Goal: Task Accomplishment & Management: Manage account settings

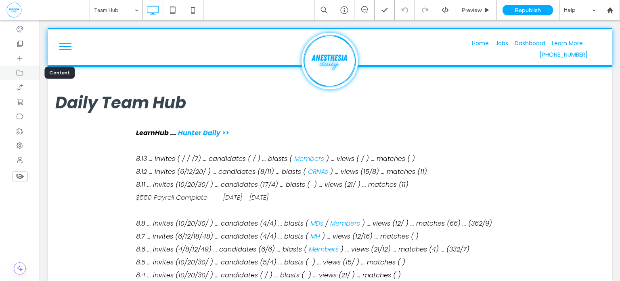
click at [24, 75] on div at bounding box center [20, 72] width 40 height 15
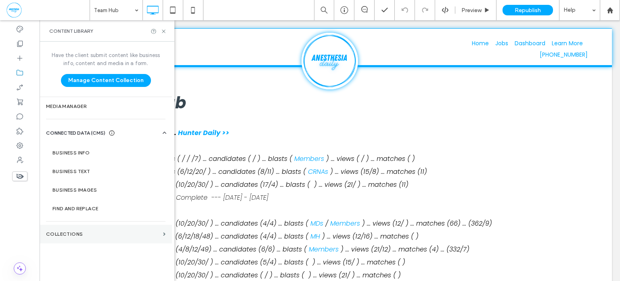
click at [114, 237] on section "Collections" at bounding box center [106, 233] width 132 height 19
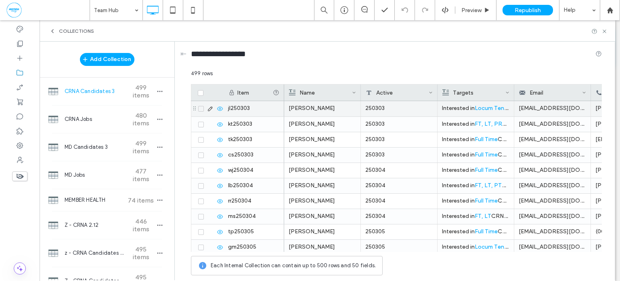
click at [202, 107] on span at bounding box center [201, 109] width 6 height 6
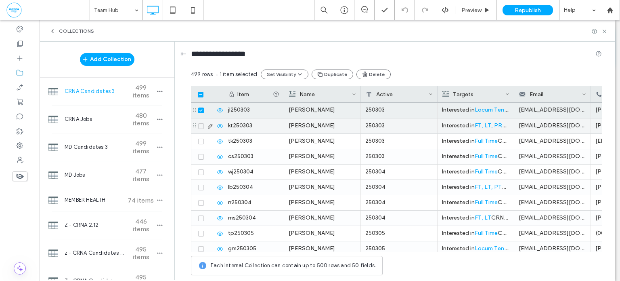
click at [198, 123] on span at bounding box center [201, 126] width 6 height 6
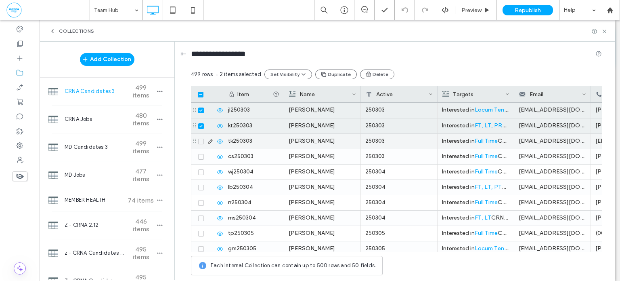
click at [201, 143] on span at bounding box center [201, 141] width 6 height 6
click at [201, 159] on div at bounding box center [209, 156] width 27 height 6
click at [202, 156] on span at bounding box center [201, 157] width 6 height 6
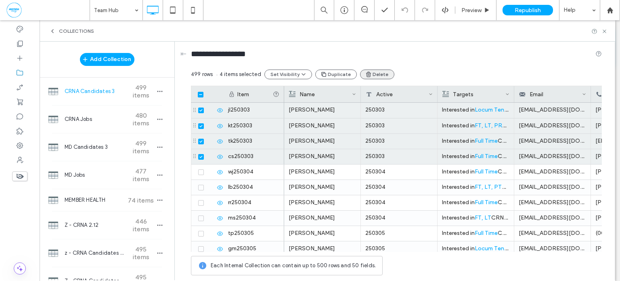
click at [381, 75] on button "Delete" at bounding box center [377, 74] width 34 height 10
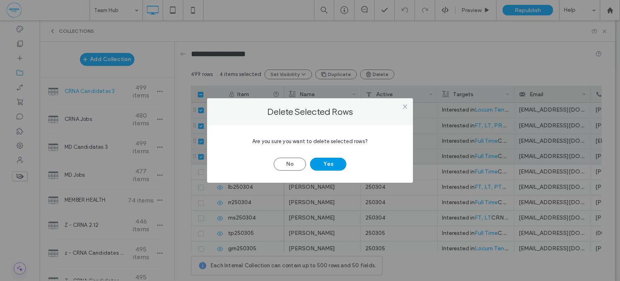
click at [315, 163] on button "Yes" at bounding box center [328, 163] width 36 height 13
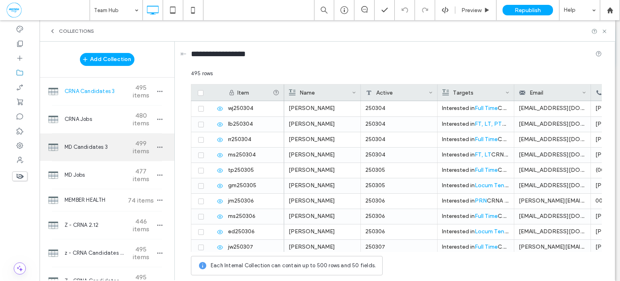
click at [134, 143] on span "499 items" at bounding box center [141, 146] width 28 height 15
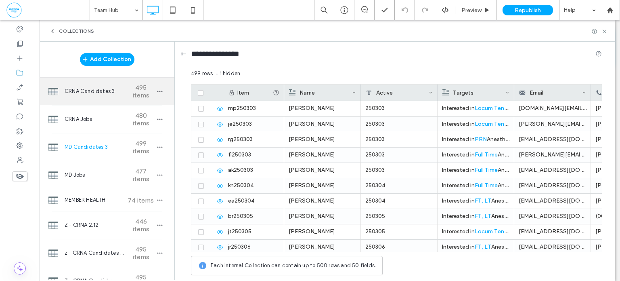
click at [94, 94] on span "CRNA Candidates 3" at bounding box center [95, 91] width 60 height 8
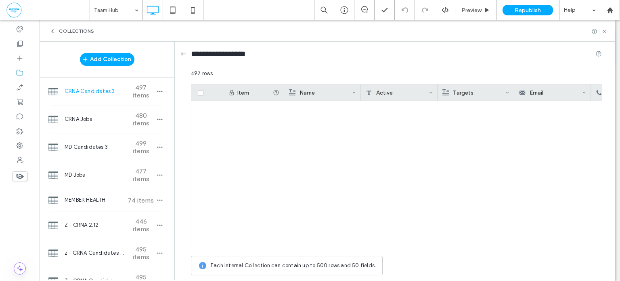
scroll to position [7488, 0]
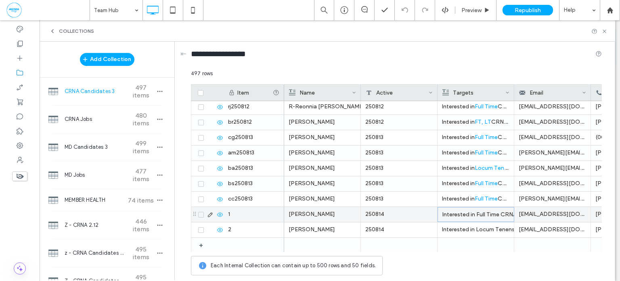
click at [467, 214] on div "Interested in Full Time CRNA positions in [GEOGRAPHIC_DATA], [GEOGRAPHIC_DATA].…" at bounding box center [475, 214] width 67 height 15
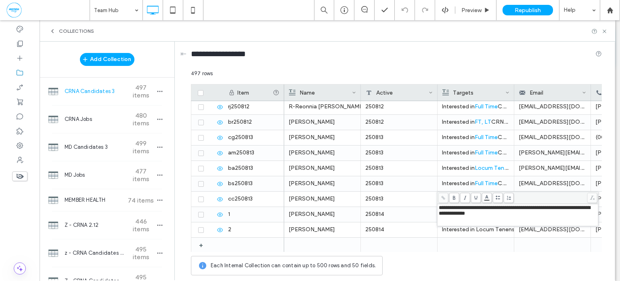
click at [475, 209] on span "**********" at bounding box center [514, 210] width 151 height 11
drag, startPoint x: 475, startPoint y: 209, endPoint x: 483, endPoint y: 209, distance: 7.7
click at [483, 209] on span "**********" at bounding box center [514, 210] width 151 height 11
click at [486, 199] on body ".wqwq-1{fill:#231f20;} .cls-1q, .cls-2q { fill-rule: evenodd; } .cls-2q { fill:…" at bounding box center [310, 140] width 620 height 281
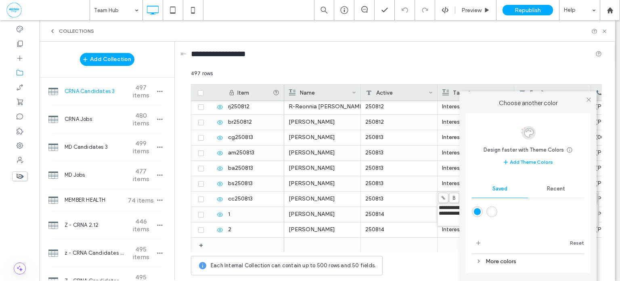
click at [476, 212] on div "rgba(0,170,255,1)" at bounding box center [477, 211] width 7 height 7
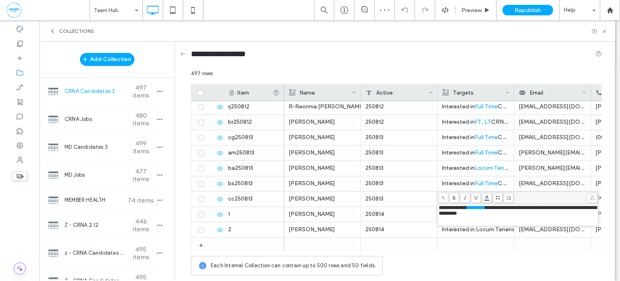
click at [538, 206] on span "**********" at bounding box center [518, 210] width 159 height 11
drag, startPoint x: 538, startPoint y: 206, endPoint x: 547, endPoint y: 206, distance: 8.1
click at [547, 206] on span "**********" at bounding box center [518, 210] width 159 height 11
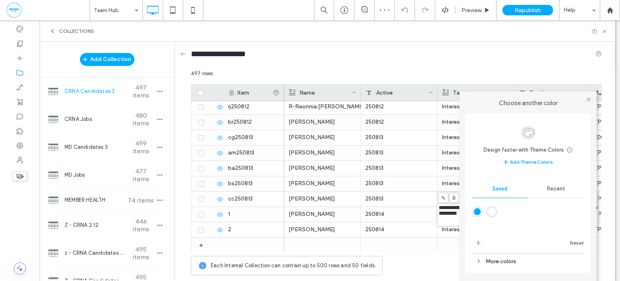
click at [487, 197] on body ".wqwq-1{fill:#231f20;} .cls-1q, .cls-2q { fill-rule: evenodd; } .cls-2q { fill:…" at bounding box center [310, 140] width 620 height 281
click at [479, 210] on div "rgba(0,170,255,1)" at bounding box center [477, 211] width 7 height 7
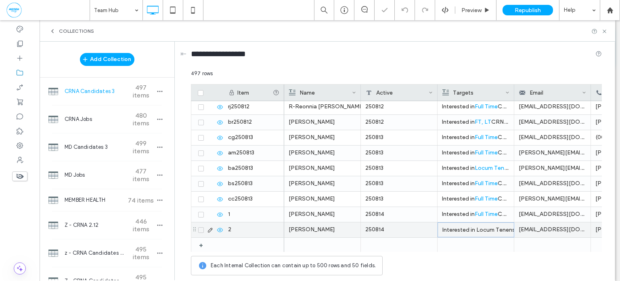
click at [476, 227] on div "Interested in Locum Tenens CRNA positions in [US_STATE]. Reach out with matchin…" at bounding box center [475, 229] width 67 height 15
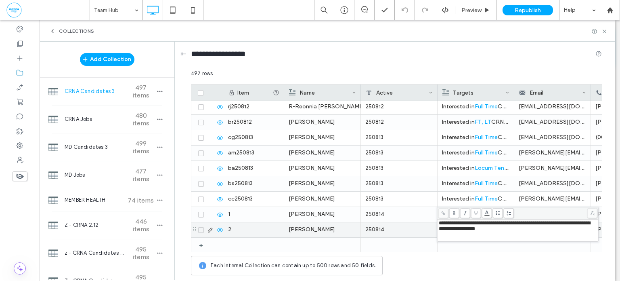
click at [476, 224] on span "**********" at bounding box center [514, 225] width 151 height 11
drag, startPoint x: 476, startPoint y: 224, endPoint x: 488, endPoint y: 218, distance: 13.7
click at [488, 222] on span "**********" at bounding box center [514, 225] width 151 height 11
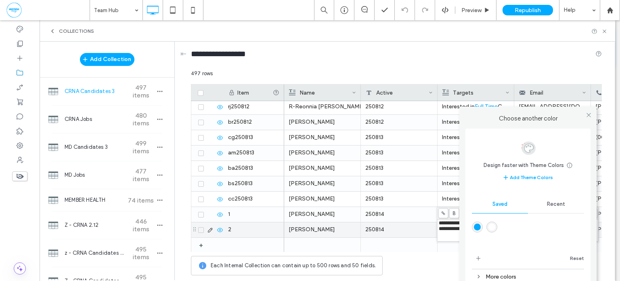
click at [488, 217] on body ".wqwq-1{fill:#231f20;} .cls-1q, .cls-2q { fill-rule: evenodd; } .cls-2q { fill:…" at bounding box center [310, 140] width 620 height 281
click at [480, 225] on div "rgba(0,170,255,1)" at bounding box center [477, 226] width 7 height 7
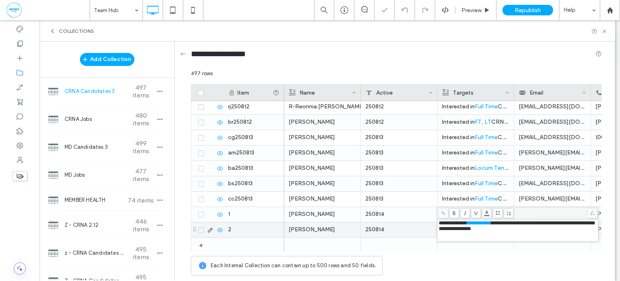
click at [565, 221] on span "**********" at bounding box center [516, 225] width 155 height 11
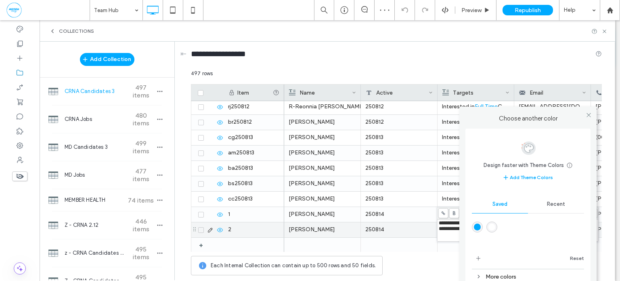
click at [485, 212] on body ".wqwq-1{fill:#231f20;} .cls-1q, .cls-2q { fill-rule: evenodd; } .cls-2q { fill:…" at bounding box center [310, 140] width 620 height 281
click at [478, 226] on div "rgba(0,170,255,1)" at bounding box center [477, 226] width 7 height 7
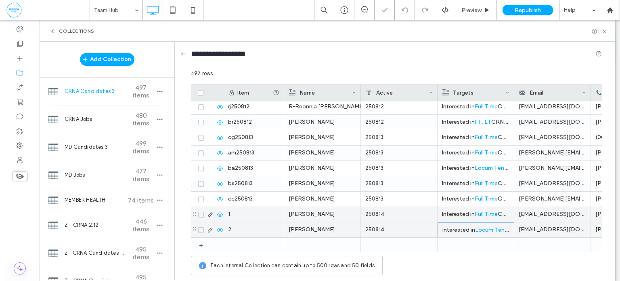
click at [404, 211] on div "250814" at bounding box center [399, 214] width 77 height 15
copy div "**********"
type input "********"
click at [157, 92] on icon "button" at bounding box center [160, 91] width 6 height 6
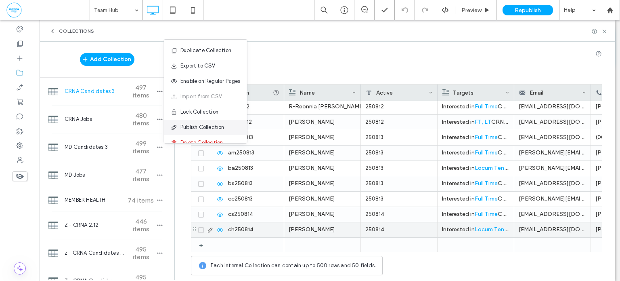
click at [193, 128] on span "Publish Collection" at bounding box center [202, 127] width 44 height 8
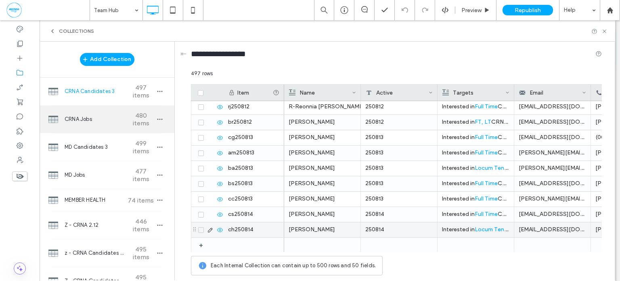
drag, startPoint x: 99, startPoint y: 119, endPoint x: 107, endPoint y: 107, distance: 14.2
click at [100, 119] on span "CRNA Jobs" at bounding box center [95, 119] width 60 height 8
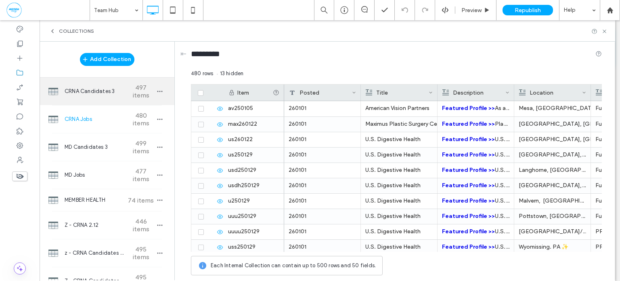
click at [113, 92] on span "CRNA Candidates 3" at bounding box center [95, 91] width 60 height 8
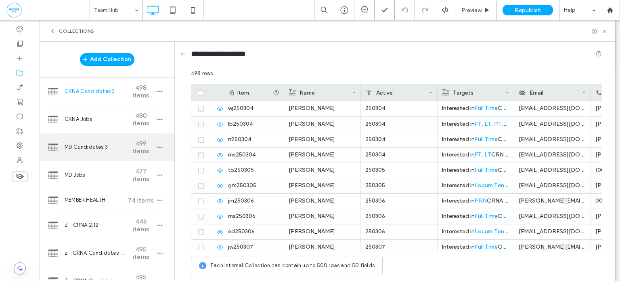
click at [79, 140] on div "MD Candidates 3 499 items" at bounding box center [107, 146] width 135 height 27
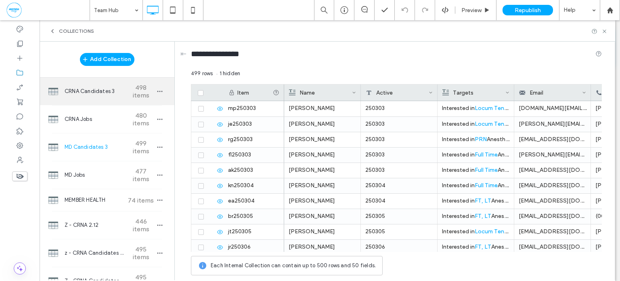
click at [92, 90] on span "CRNA Candidates 3" at bounding box center [95, 91] width 60 height 8
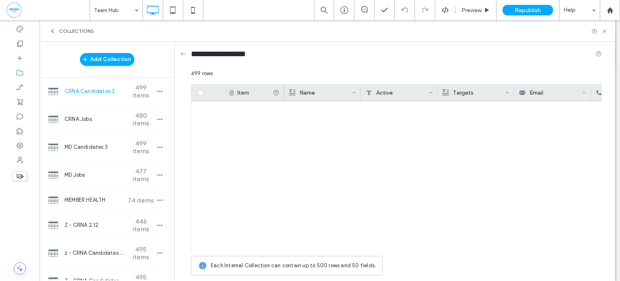
scroll to position [7518, 0]
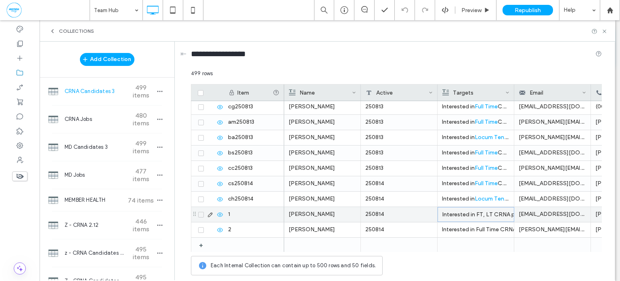
click at [469, 214] on div "Interested in FT, LT CRNA positions in [US_STATE]. Reach out with matching oppo…" at bounding box center [475, 214] width 67 height 15
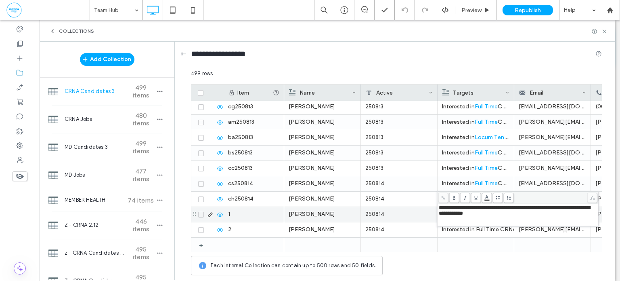
click at [472, 209] on span "**********" at bounding box center [514, 210] width 151 height 11
drag, startPoint x: 472, startPoint y: 209, endPoint x: 484, endPoint y: 202, distance: 13.8
click at [480, 207] on span "**********" at bounding box center [514, 210] width 151 height 11
click at [487, 198] on body ".wqwq-1{fill:#231f20;} .cls-1q, .cls-2q { fill-rule: evenodd; } .cls-2q { fill:…" at bounding box center [310, 140] width 620 height 281
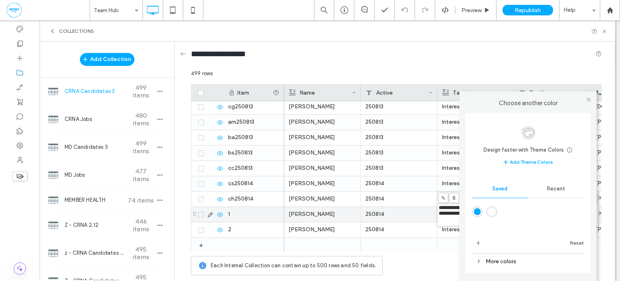
click at [478, 212] on div "rgba(0,170,255,1)" at bounding box center [477, 211] width 7 height 7
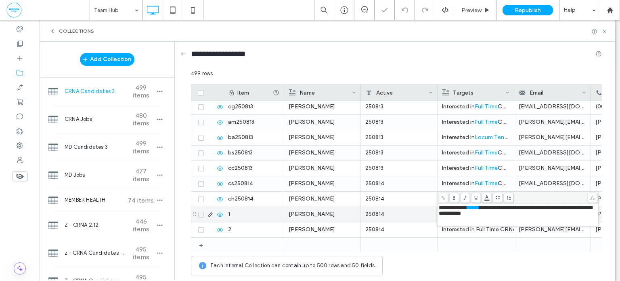
click at [538, 210] on span "**********" at bounding box center [515, 210] width 153 height 11
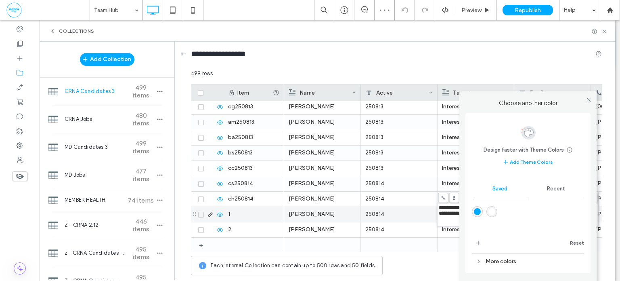
click at [488, 197] on body ".wqwq-1{fill:#231f20;} .cls-1q, .cls-2q { fill-rule: evenodd; } .cls-2q { fill:…" at bounding box center [310, 140] width 620 height 281
click at [478, 211] on div "rgba(0,170,255,1)" at bounding box center [477, 211] width 7 height 7
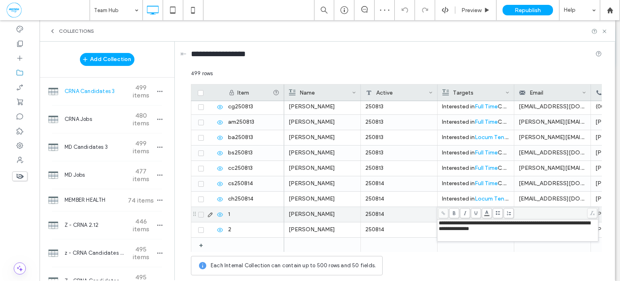
click at [476, 221] on span "**********" at bounding box center [514, 225] width 151 height 11
drag, startPoint x: 476, startPoint y: 221, endPoint x: 481, endPoint y: 221, distance: 5.2
click at [481, 221] on span "**********" at bounding box center [514, 225] width 151 height 11
click at [486, 213] on body ".wqwq-1{fill:#231f20;} .cls-1q, .cls-2q { fill-rule: evenodd; } .cls-2q { fill:…" at bounding box center [310, 140] width 620 height 281
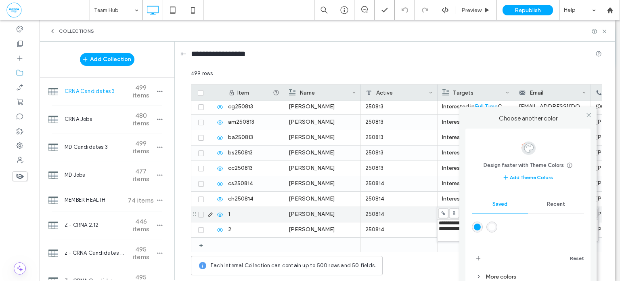
click at [478, 226] on div "rgba(0,170,255,1)" at bounding box center [477, 226] width 7 height 7
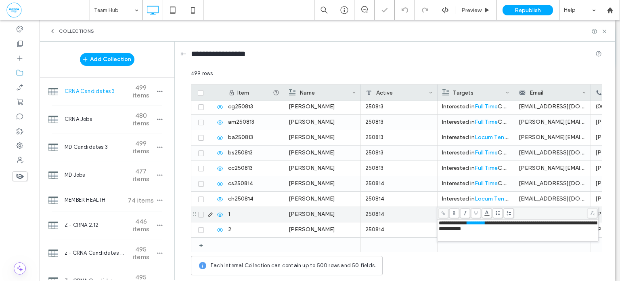
click at [544, 226] on span "**********" at bounding box center [518, 225] width 159 height 11
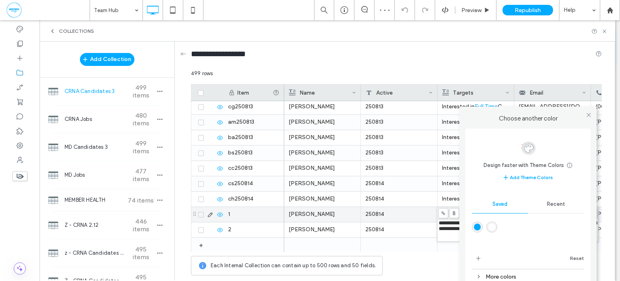
click at [489, 214] on body ".wqwq-1{fill:#231f20;} .cls-1q, .cls-2q { fill-rule: evenodd; } .cls-2q { fill:…" at bounding box center [310, 140] width 620 height 281
click at [478, 225] on div "rgba(0,170,255,1)" at bounding box center [477, 226] width 7 height 7
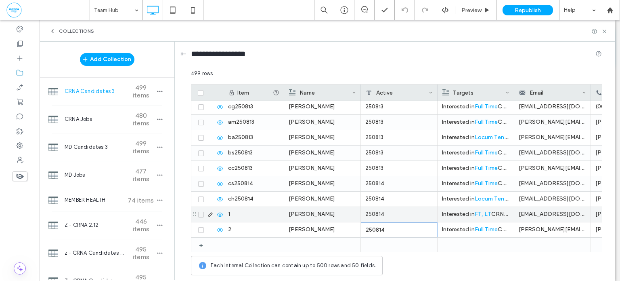
copy div "**********"
type input "********"
click at [157, 91] on use "button" at bounding box center [159, 91] width 5 height 1
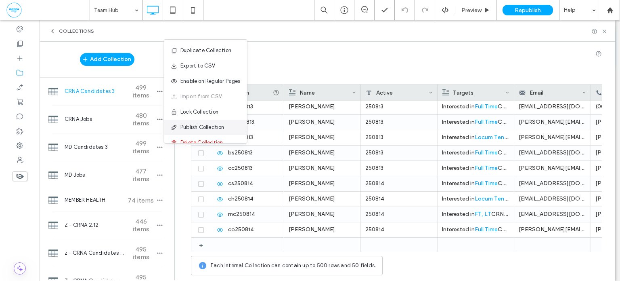
click at [200, 126] on span "Publish Collection" at bounding box center [202, 127] width 44 height 8
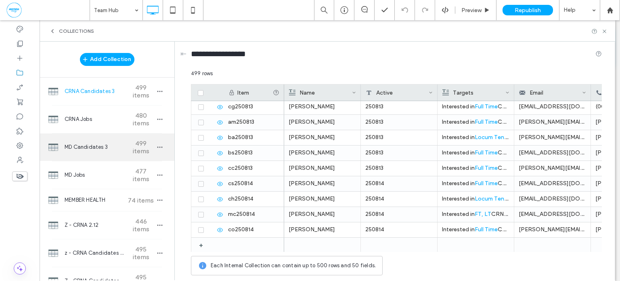
click at [101, 145] on span "MD Candidates 3" at bounding box center [95, 147] width 60 height 8
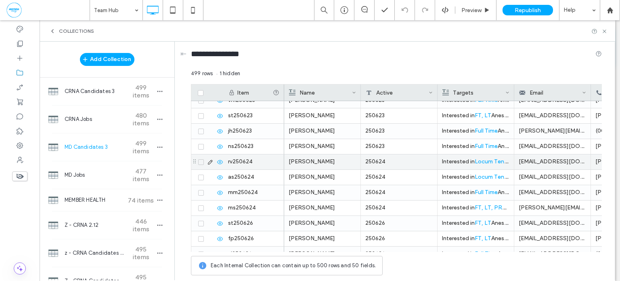
scroll to position [5065, 0]
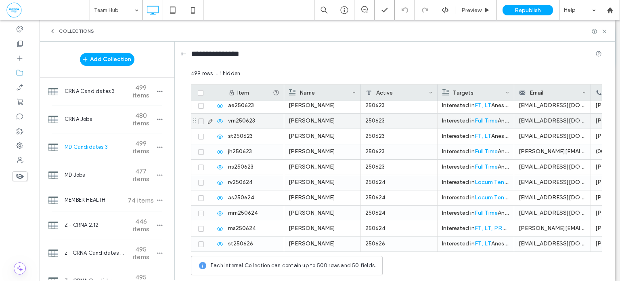
click at [202, 122] on span at bounding box center [201, 121] width 6 height 6
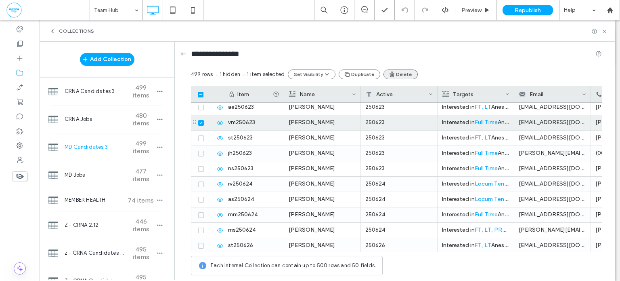
drag, startPoint x: 355, startPoint y: 73, endPoint x: 390, endPoint y: 73, distance: 35.1
click at [355, 73] on button "Duplicate" at bounding box center [360, 74] width 42 height 10
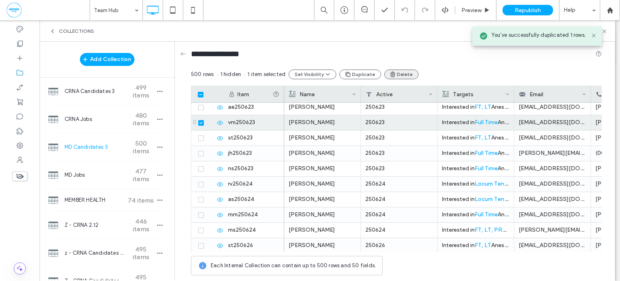
click at [402, 75] on button "Delete" at bounding box center [401, 74] width 34 height 10
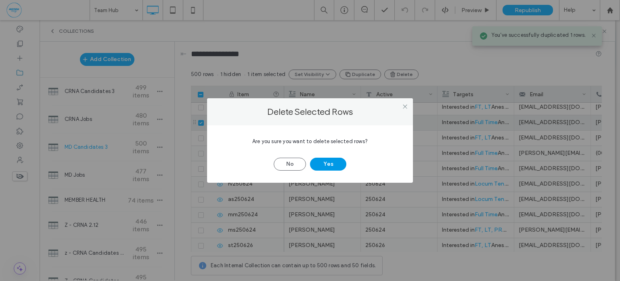
click at [328, 159] on button "Yes" at bounding box center [328, 163] width 36 height 13
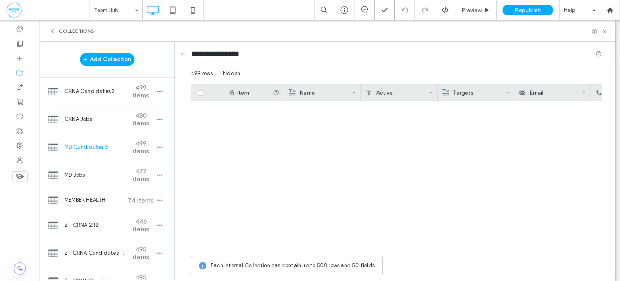
scroll to position [7518, 0]
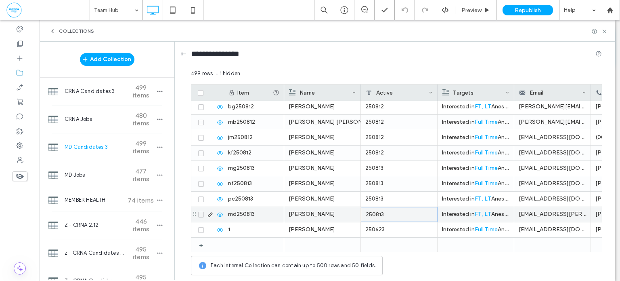
click at [402, 215] on div "250813" at bounding box center [399, 214] width 77 height 15
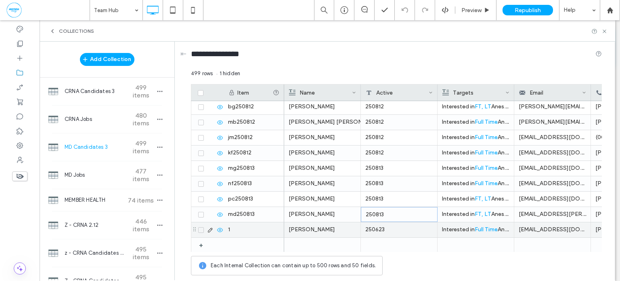
click at [400, 226] on div "250623" at bounding box center [399, 229] width 77 height 15
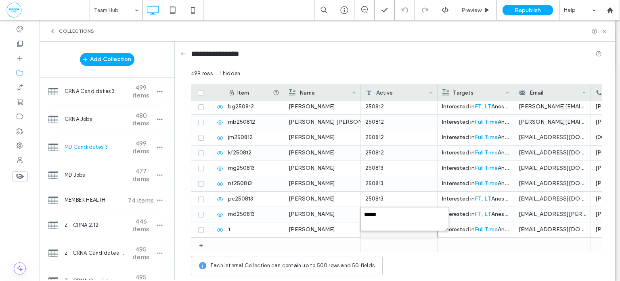
click at [404, 214] on textarea "******" at bounding box center [404, 219] width 89 height 24
type textarea "******"
type input "********"
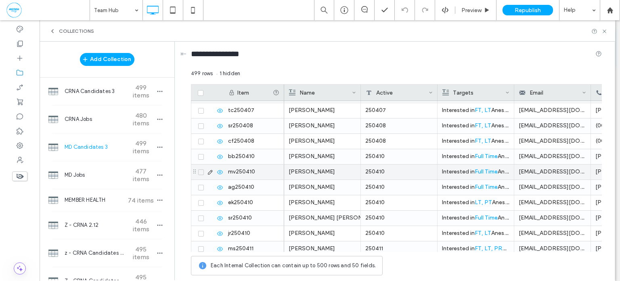
scroll to position [1133, 0]
click at [202, 174] on span at bounding box center [201, 173] width 6 height 6
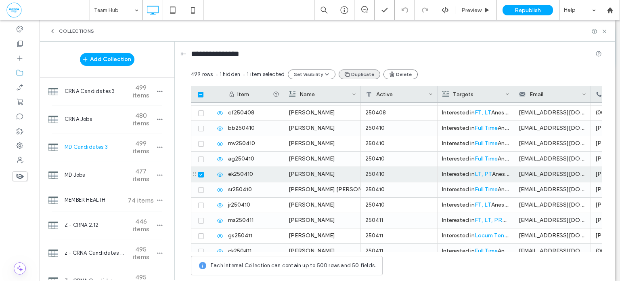
click at [362, 75] on button "Duplicate" at bounding box center [360, 74] width 42 height 10
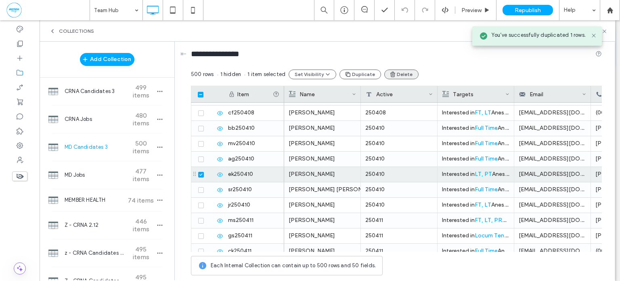
click at [395, 76] on button "Delete" at bounding box center [401, 74] width 34 height 10
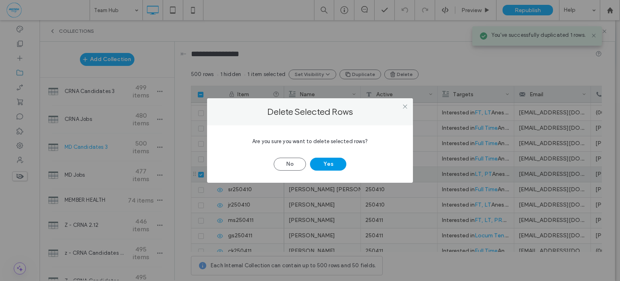
click at [340, 164] on button "Yes" at bounding box center [328, 163] width 36 height 13
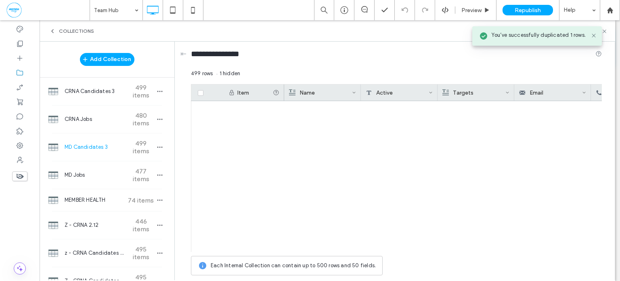
scroll to position [4270, 0]
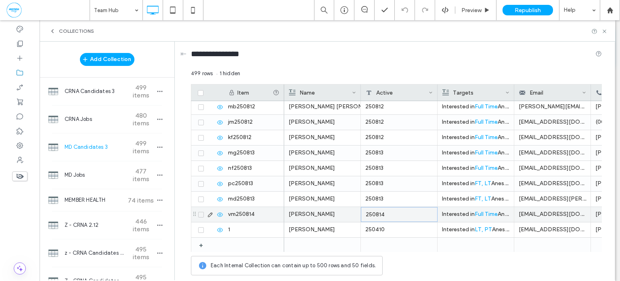
click at [413, 215] on div "250814" at bounding box center [399, 214] width 77 height 15
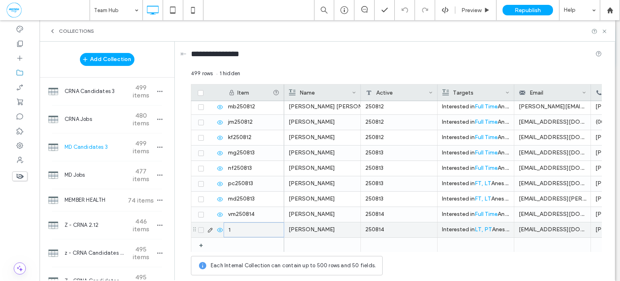
click at [270, 227] on div "1" at bounding box center [254, 229] width 61 height 15
type input "********"
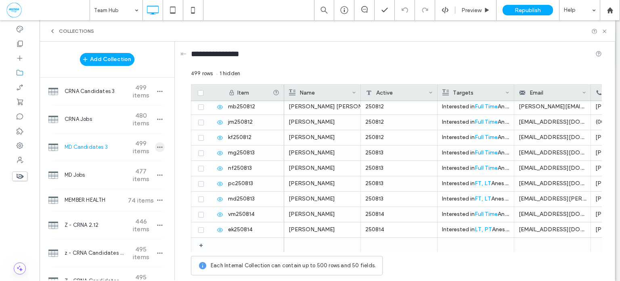
click at [157, 148] on icon "button" at bounding box center [160, 147] width 6 height 6
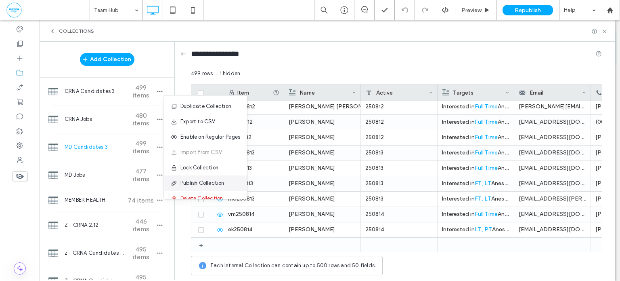
click at [201, 180] on span "Publish Collection" at bounding box center [202, 183] width 44 height 8
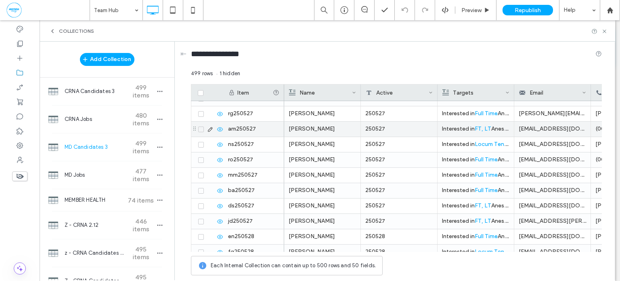
scroll to position [3047, 0]
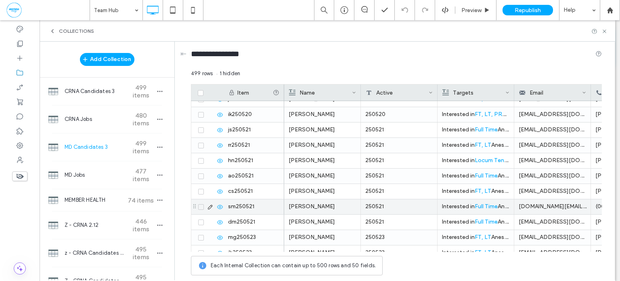
click at [201, 205] on icon at bounding box center [200, 206] width 3 height 2
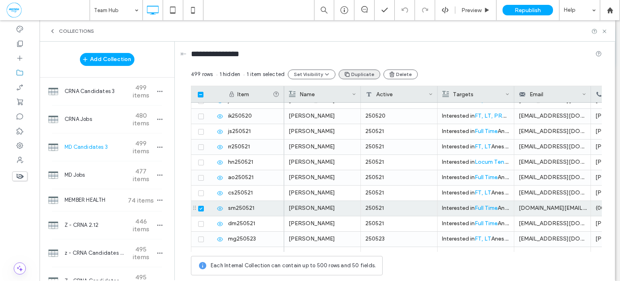
click at [356, 73] on button "Duplicate" at bounding box center [360, 74] width 42 height 10
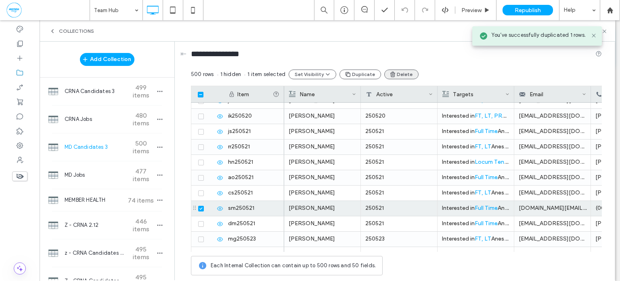
click at [390, 73] on icon "button" at bounding box center [393, 74] width 6 height 6
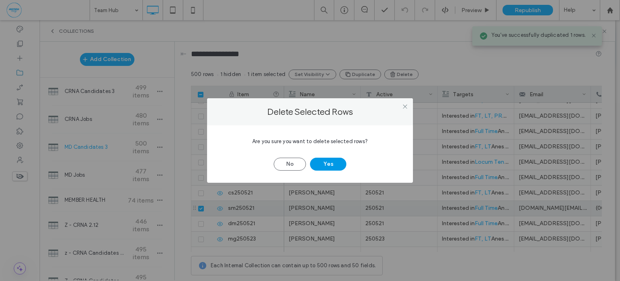
click at [317, 165] on button "Yes" at bounding box center [328, 163] width 36 height 13
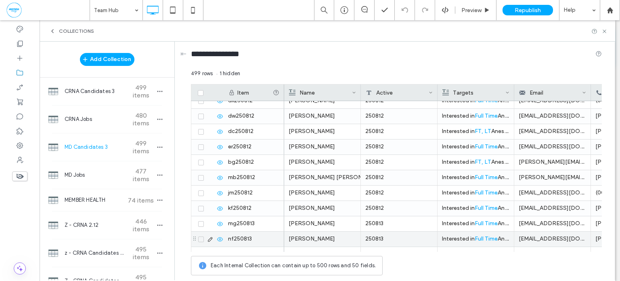
scroll to position [7518, 0]
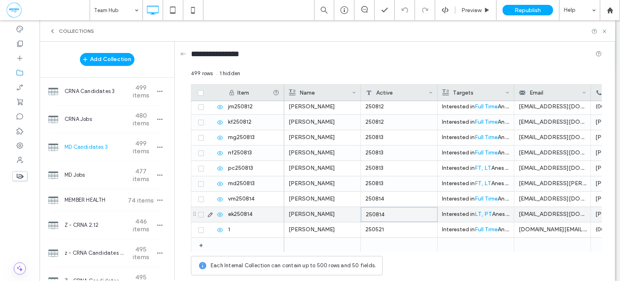
click at [405, 215] on div "250814" at bounding box center [399, 214] width 77 height 15
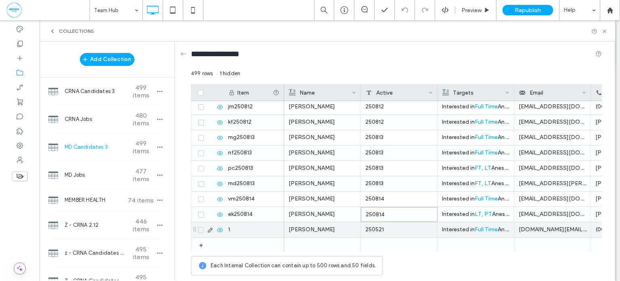
click at [398, 226] on div "250521" at bounding box center [399, 229] width 77 height 15
click at [247, 227] on div "1" at bounding box center [254, 229] width 61 height 15
type input "********"
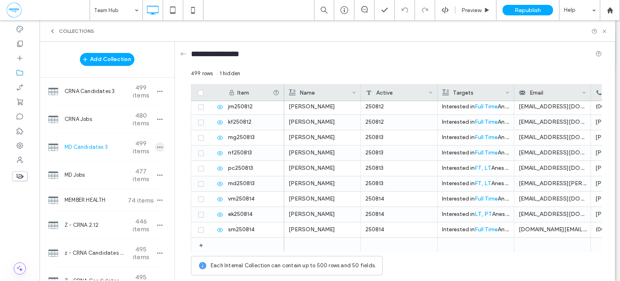
click at [157, 147] on icon "button" at bounding box center [160, 147] width 6 height 6
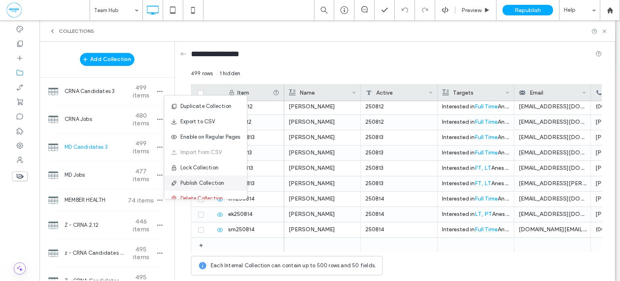
click at [198, 177] on div "Publish Collection" at bounding box center [205, 182] width 83 height 15
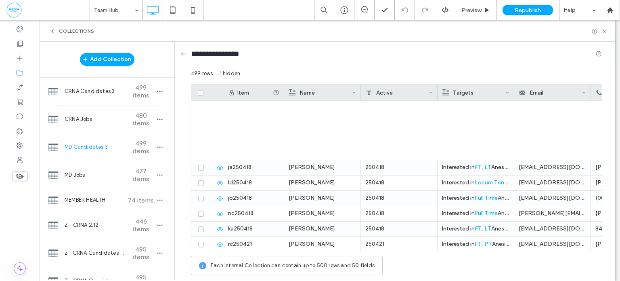
scroll to position [1738, 0]
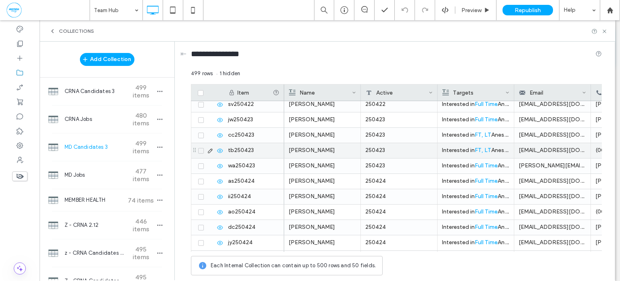
click at [201, 152] on span at bounding box center [201, 151] width 6 height 6
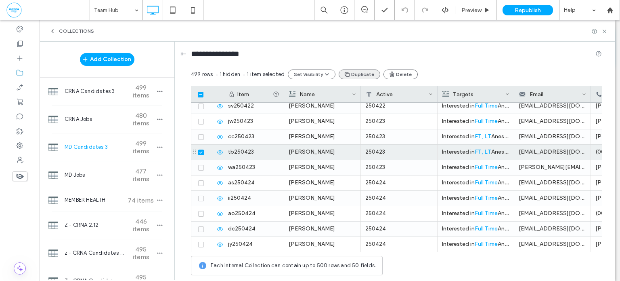
click at [367, 73] on button "Duplicate" at bounding box center [360, 74] width 42 height 10
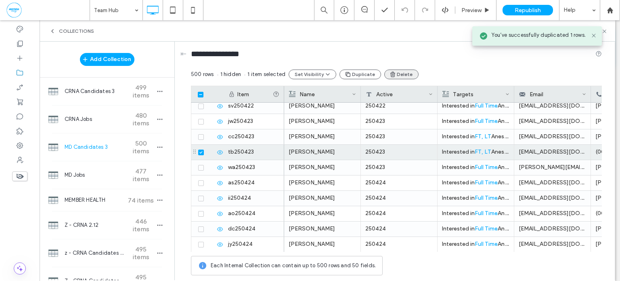
click at [394, 73] on button "Delete" at bounding box center [401, 74] width 34 height 10
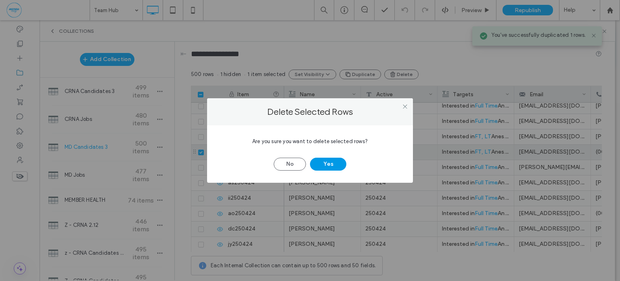
click at [329, 166] on button "Yes" at bounding box center [328, 163] width 36 height 13
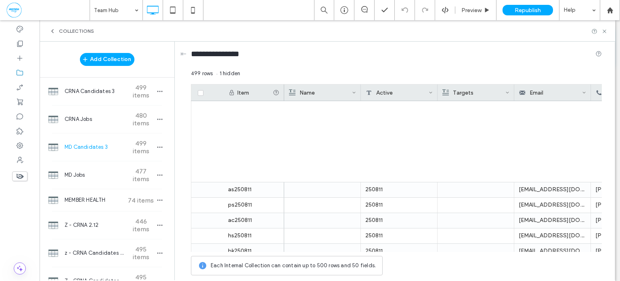
scroll to position [7518, 0]
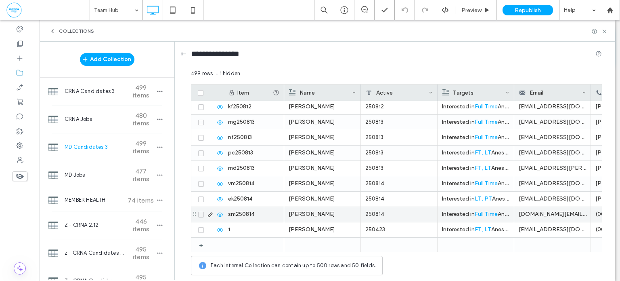
click at [410, 213] on div "250814" at bounding box center [399, 214] width 77 height 15
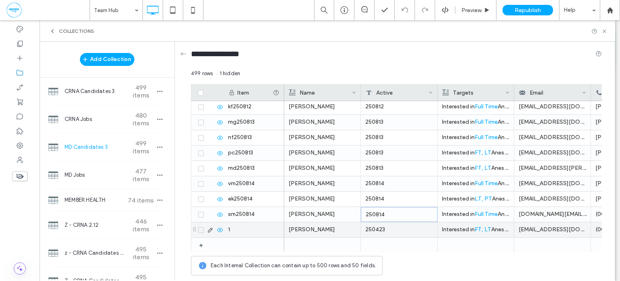
click at [402, 228] on div "250423" at bounding box center [399, 229] width 77 height 15
click at [254, 230] on div "1" at bounding box center [254, 229] width 61 height 15
type input "********"
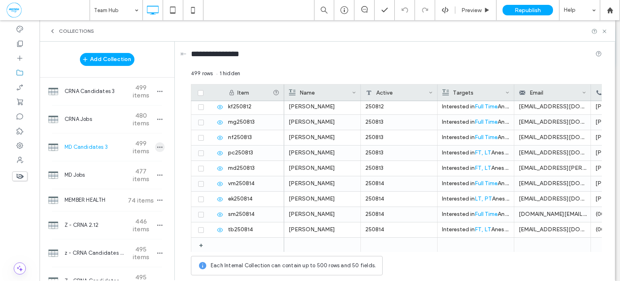
click at [157, 148] on icon "button" at bounding box center [160, 147] width 6 height 6
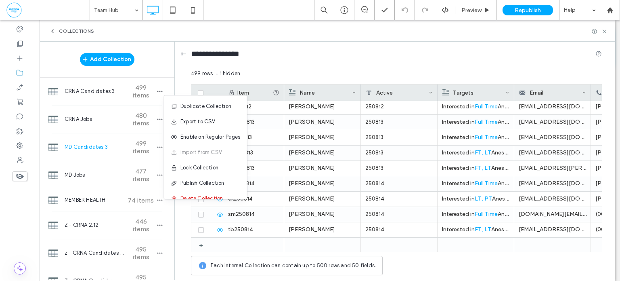
drag, startPoint x: 187, startPoint y: 181, endPoint x: 194, endPoint y: 161, distance: 21.3
click at [187, 181] on span "Publish Collection" at bounding box center [202, 183] width 44 height 8
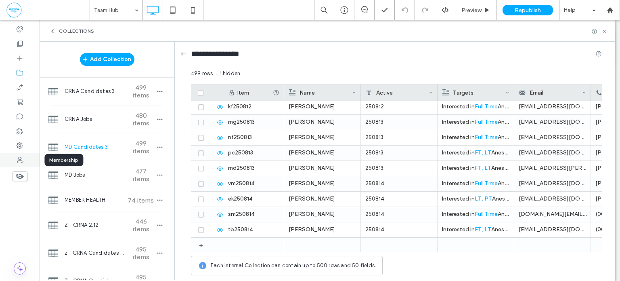
click at [21, 163] on icon at bounding box center [20, 160] width 8 height 8
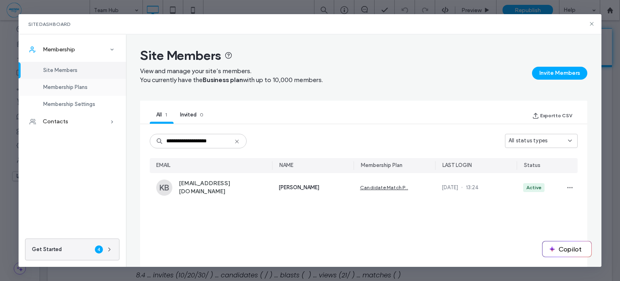
type input "**********"
click at [83, 86] on span "Membership Plans" at bounding box center [65, 87] width 44 height 6
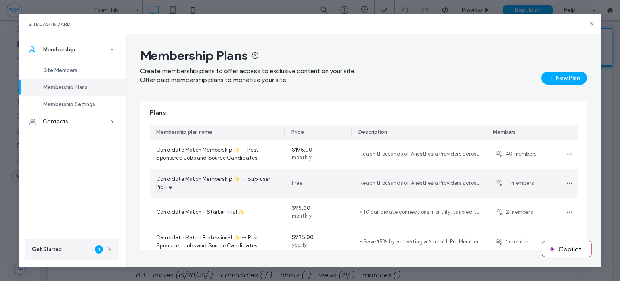
click at [217, 184] on span "Candidate Match Membership ✨ -- Sub-user Profile" at bounding box center [217, 183] width 123 height 16
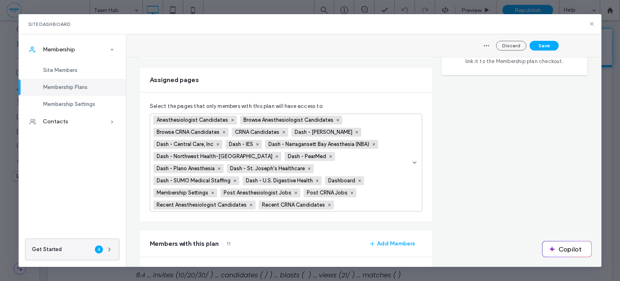
scroll to position [208, 0]
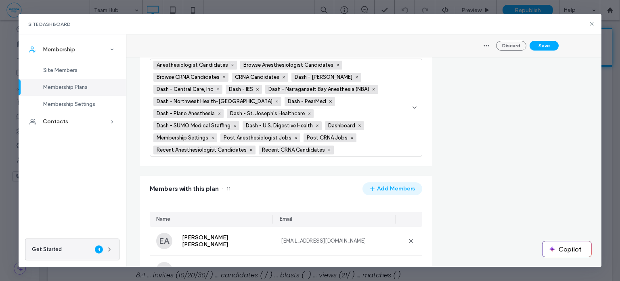
click at [411, 186] on button "Add Members" at bounding box center [392, 188] width 60 height 13
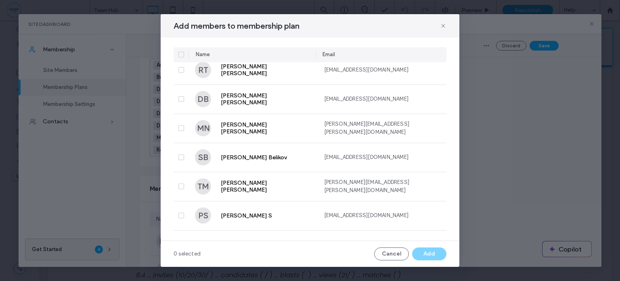
scroll to position [17804, 0]
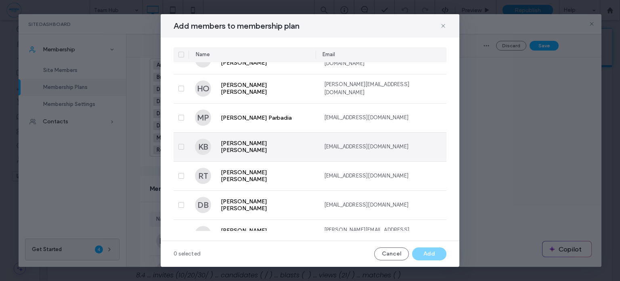
click at [178, 146] on span at bounding box center [181, 147] width 6 height 6
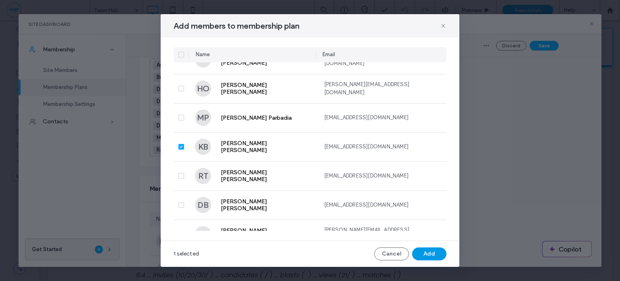
click at [426, 254] on button "Add" at bounding box center [429, 253] width 34 height 13
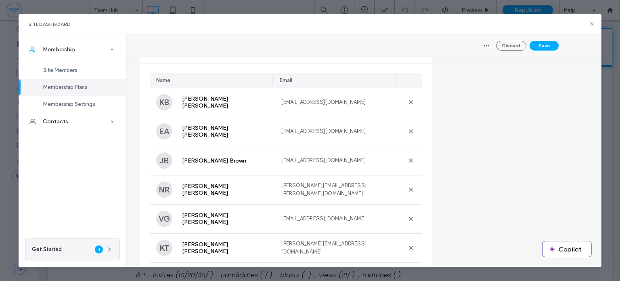
scroll to position [383, 0]
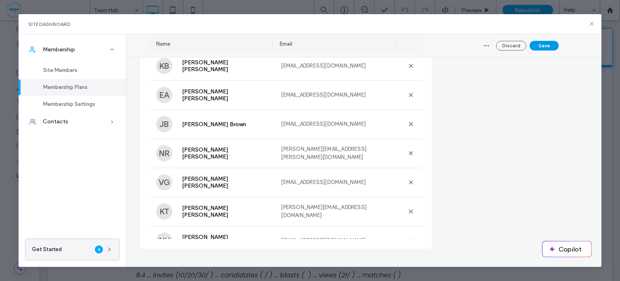
click at [539, 46] on button "Save" at bounding box center [544, 46] width 29 height 10
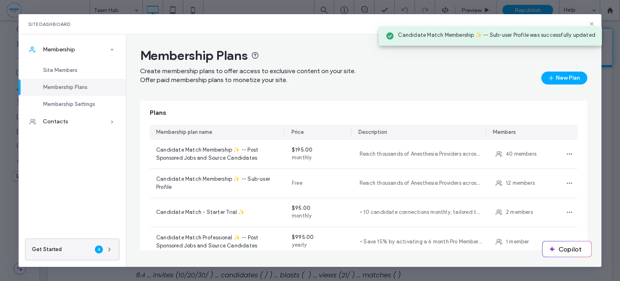
scroll to position [0, 0]
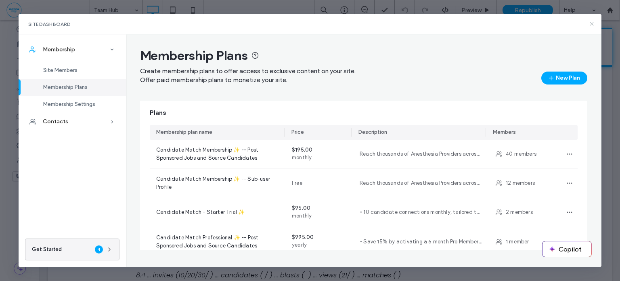
click at [589, 23] on icon at bounding box center [592, 24] width 6 height 6
